Goal: Information Seeking & Learning: Understand process/instructions

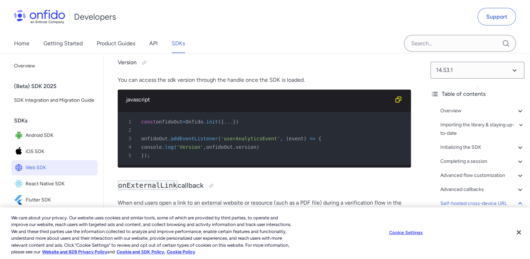
scroll to position [17340, 0]
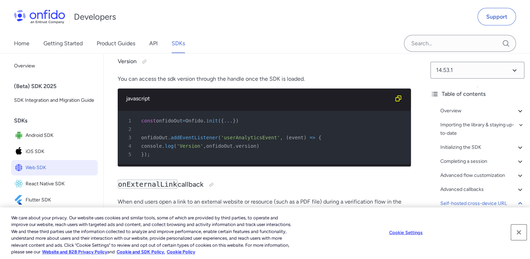
click at [521, 236] on button "Close" at bounding box center [518, 231] width 15 height 15
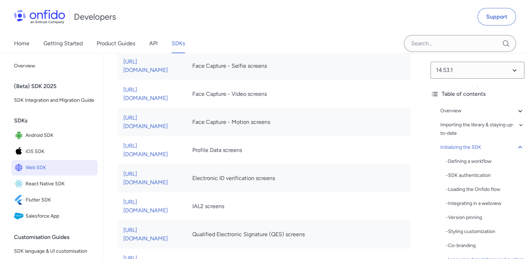
scroll to position [1856, 0]
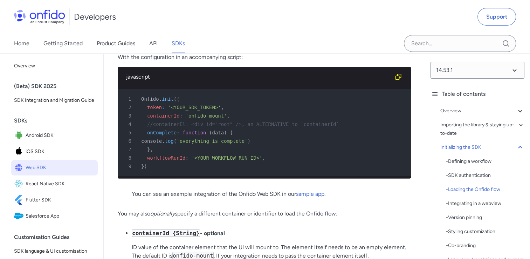
click at [320, 190] on link "sample app" at bounding box center [310, 193] width 28 height 7
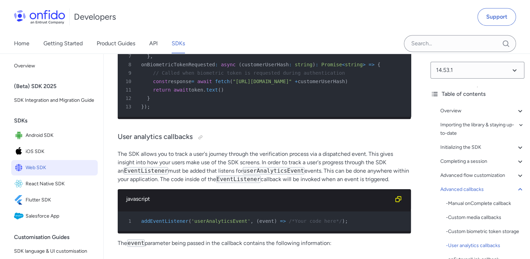
scroll to position [16537, 0]
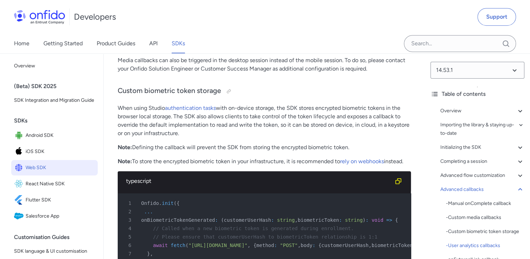
scroll to position [16338, 0]
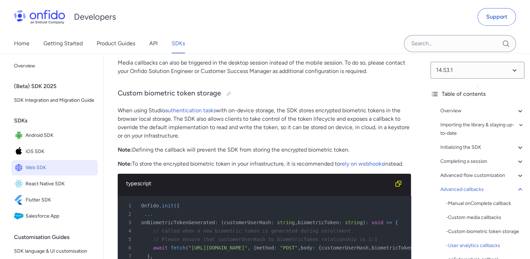
click at [468, 152] on div "Overview - Environments and testing with the SDK - Going Live Importing the lib…" at bounding box center [478, 200] width 94 height 193
click at [467, 150] on div "Initializing the SDK" at bounding box center [482, 147] width 84 height 8
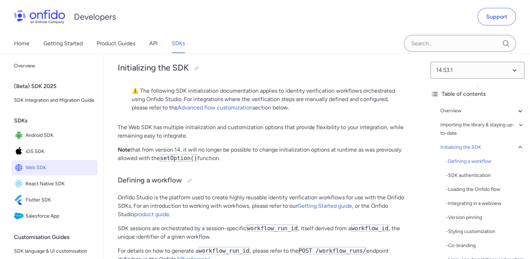
scroll to position [1388, 0]
click at [318, 203] on link "Getting Started guide" at bounding box center [324, 206] width 55 height 7
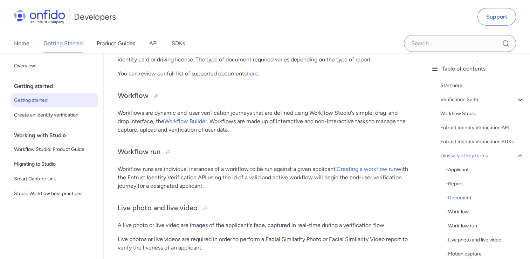
scroll to position [1895, 0]
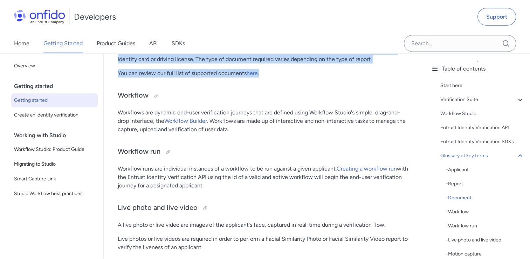
drag, startPoint x: 116, startPoint y: 100, endPoint x: 267, endPoint y: 127, distance: 153.3
drag, startPoint x: 267, startPoint y: 127, endPoint x: 263, endPoint y: 128, distance: 4.4
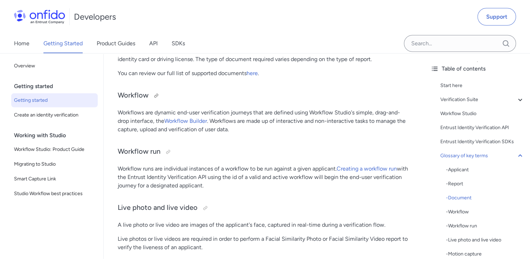
drag, startPoint x: 249, startPoint y: 133, endPoint x: 227, endPoint y: 140, distance: 23.3
click at [227, 101] on h3 "Workflow" at bounding box center [264, 95] width 293 height 11
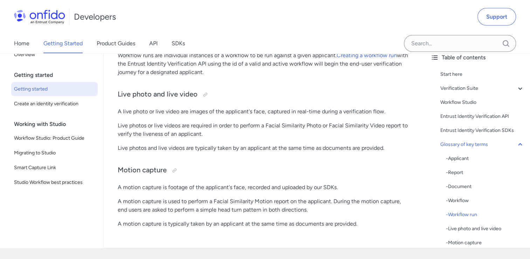
scroll to position [2008, 0]
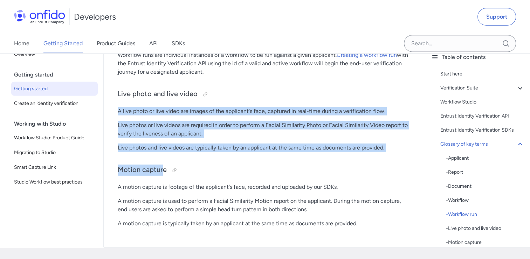
drag, startPoint x: 116, startPoint y: 159, endPoint x: 163, endPoint y: 227, distance: 82.7
drag, startPoint x: 163, startPoint y: 227, endPoint x: 133, endPoint y: 208, distance: 35.3
click at [138, 152] on p "Live photos and live videos are typically taken by an applicant at the same tim…" at bounding box center [264, 147] width 293 height 8
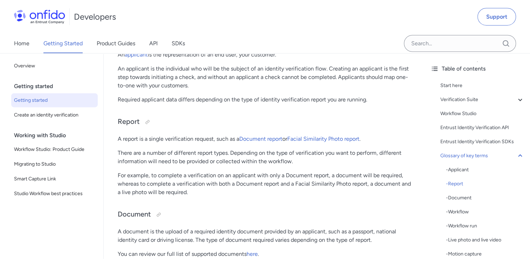
scroll to position [1713, 0]
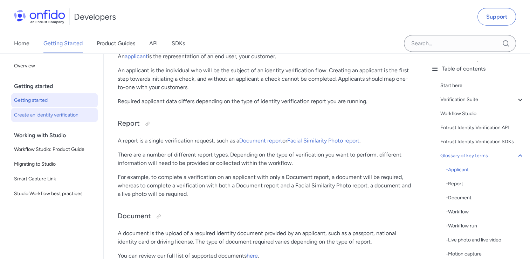
click at [62, 116] on span "Create an identity verification" at bounding box center [54, 115] width 81 height 8
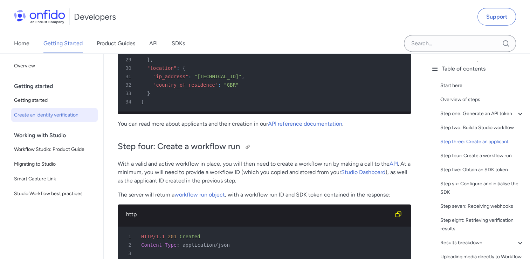
scroll to position [1747, 0]
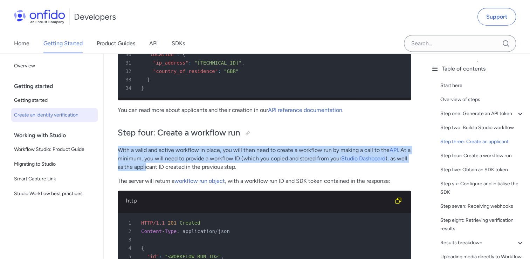
drag, startPoint x: 117, startPoint y: 160, endPoint x: 149, endPoint y: 172, distance: 34.4
click at [149, 172] on div "Quick start guide: create an identity verification Start here This quick start …" at bounding box center [264, 210] width 321 height 3757
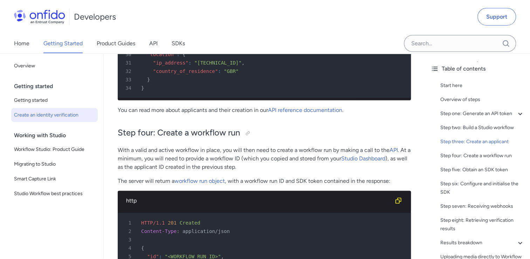
drag, startPoint x: 149, startPoint y: 172, endPoint x: 152, endPoint y: 177, distance: 6.3
click at [152, 171] on p "With a valid and active workflow in place, you will then need to create a workf…" at bounding box center [264, 158] width 293 height 25
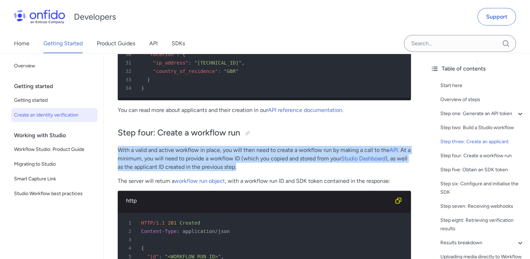
drag, startPoint x: 238, startPoint y: 177, endPoint x: 115, endPoint y: 162, distance: 124.3
click at [115, 162] on div "Quick start guide: create an identity verification Start here This quick start …" at bounding box center [264, 210] width 321 height 3757
drag, startPoint x: 115, startPoint y: 162, endPoint x: 188, endPoint y: 179, distance: 74.9
click at [188, 171] on p "With a valid and active workflow in place, you will then need to create a workf…" at bounding box center [264, 158] width 293 height 25
click at [250, 171] on p "With a valid and active workflow in place, you will then need to create a workf…" at bounding box center [264, 158] width 293 height 25
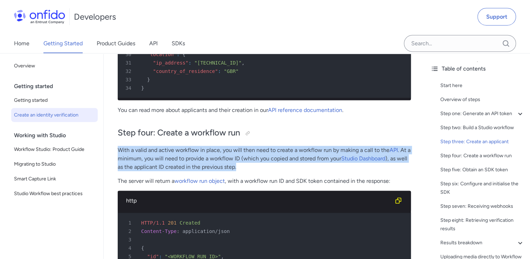
drag, startPoint x: 119, startPoint y: 158, endPoint x: 238, endPoint y: 177, distance: 121.0
click at [238, 171] on p "With a valid and active workflow in place, you will then need to create a workf…" at bounding box center [264, 158] width 293 height 25
drag, startPoint x: 238, startPoint y: 177, endPoint x: 234, endPoint y: 177, distance: 4.2
click at [234, 171] on p "With a valid and active workflow in place, you will then need to create a workf…" at bounding box center [264, 158] width 293 height 25
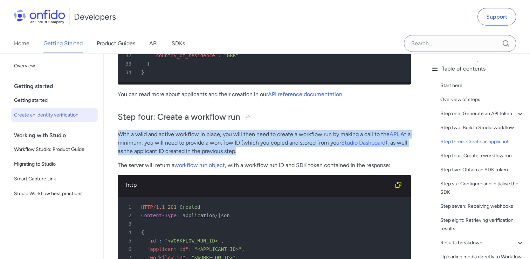
scroll to position [1766, 0]
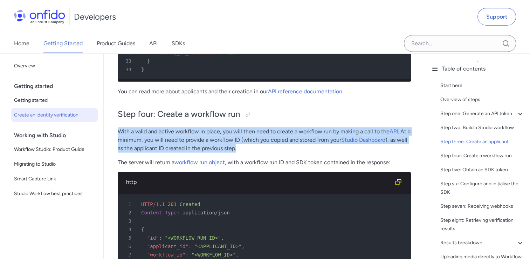
click at [239, 152] on p "With a valid and active workflow in place, you will then need to create a workf…" at bounding box center [264, 139] width 293 height 25
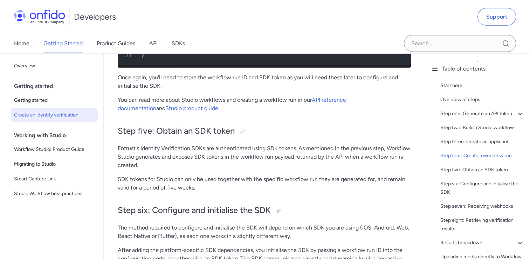
scroll to position [2108, 0]
drag, startPoint x: 157, startPoint y: 145, endPoint x: 240, endPoint y: 149, distance: 83.1
click at [240, 137] on h2 "Step five: Obtain an SDK token" at bounding box center [264, 131] width 293 height 12
drag, startPoint x: 240, startPoint y: 149, endPoint x: 252, endPoint y: 155, distance: 13.6
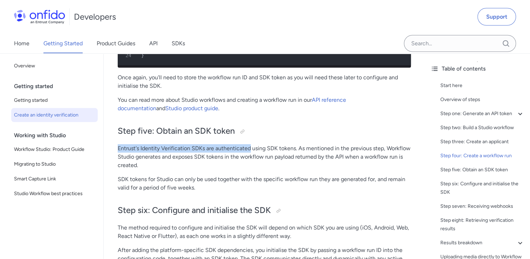
drag, startPoint x: 252, startPoint y: 155, endPoint x: 264, endPoint y: 154, distance: 12.3
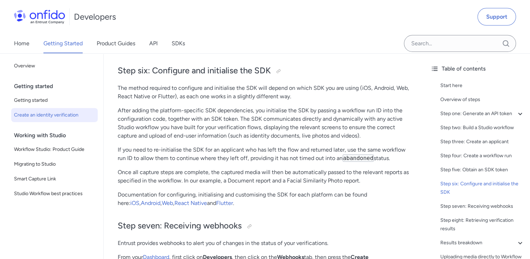
scroll to position [2247, 0]
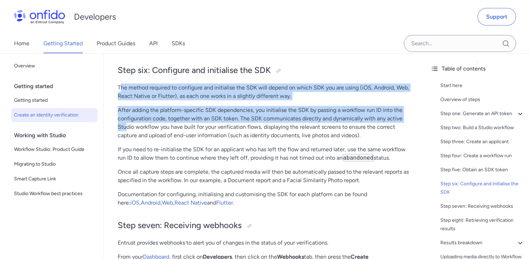
drag, startPoint x: 120, startPoint y: 102, endPoint x: 126, endPoint y: 141, distance: 39.7
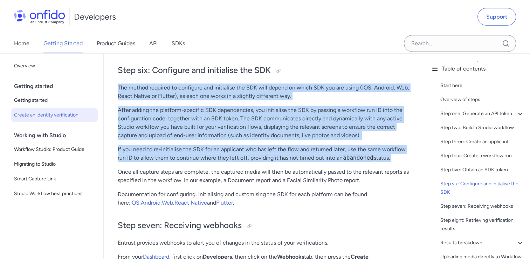
drag, startPoint x: 126, startPoint y: 141, endPoint x: 118, endPoint y: 186, distance: 45.6
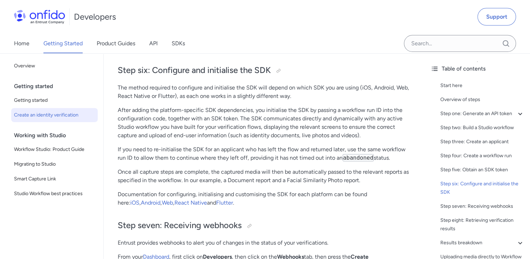
drag, startPoint x: 118, startPoint y: 186, endPoint x: 126, endPoint y: 198, distance: 15.0
click at [126, 184] on p "Once all capture steps are complete, the captured media will then be automatica…" at bounding box center [264, 175] width 293 height 17
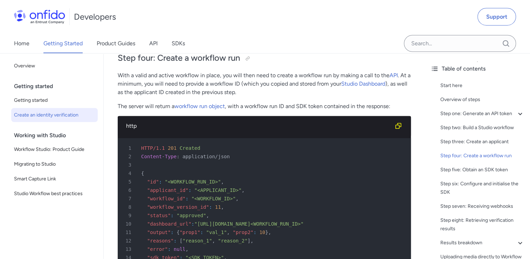
scroll to position [1818, 0]
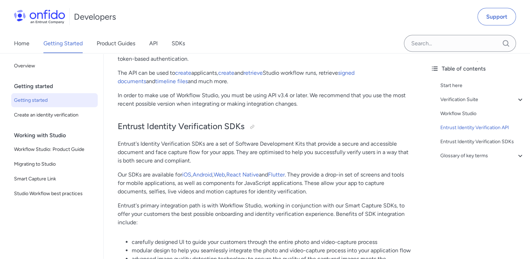
scroll to position [1415, 0]
click at [234, 75] on link "create" at bounding box center [226, 72] width 16 height 7
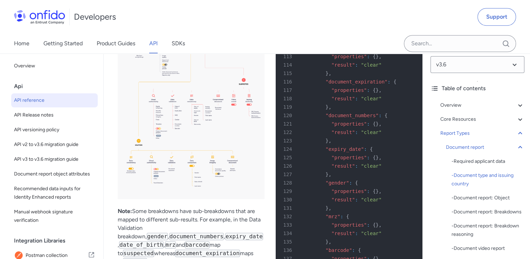
scroll to position [29954, 0]
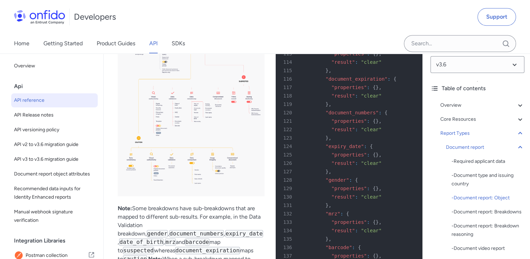
click at [450, 17] on div "Developers Support" at bounding box center [265, 17] width 530 height 34
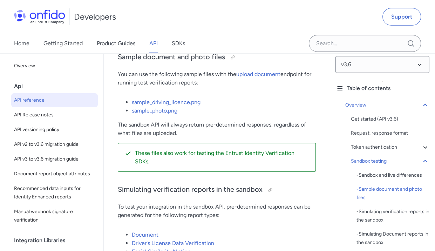
scroll to position [1611, 0]
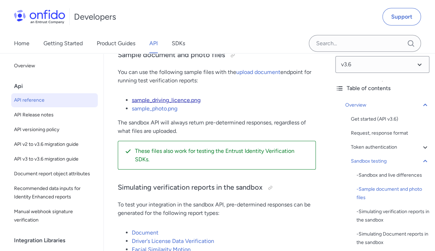
click at [167, 103] on link "sample_driving_licence.png" at bounding box center [166, 100] width 69 height 7
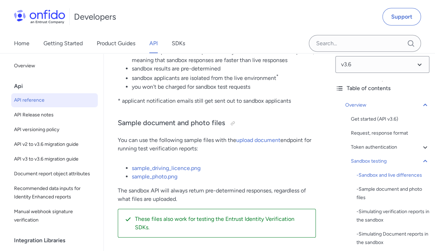
scroll to position [1543, 0]
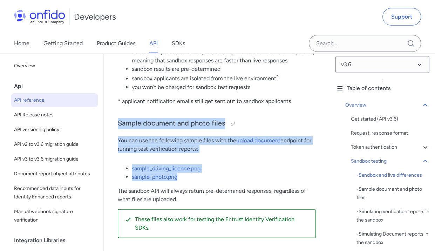
drag, startPoint x: 114, startPoint y: 135, endPoint x: 179, endPoint y: 192, distance: 86.6
